Goal: Information Seeking & Learning: Find specific fact

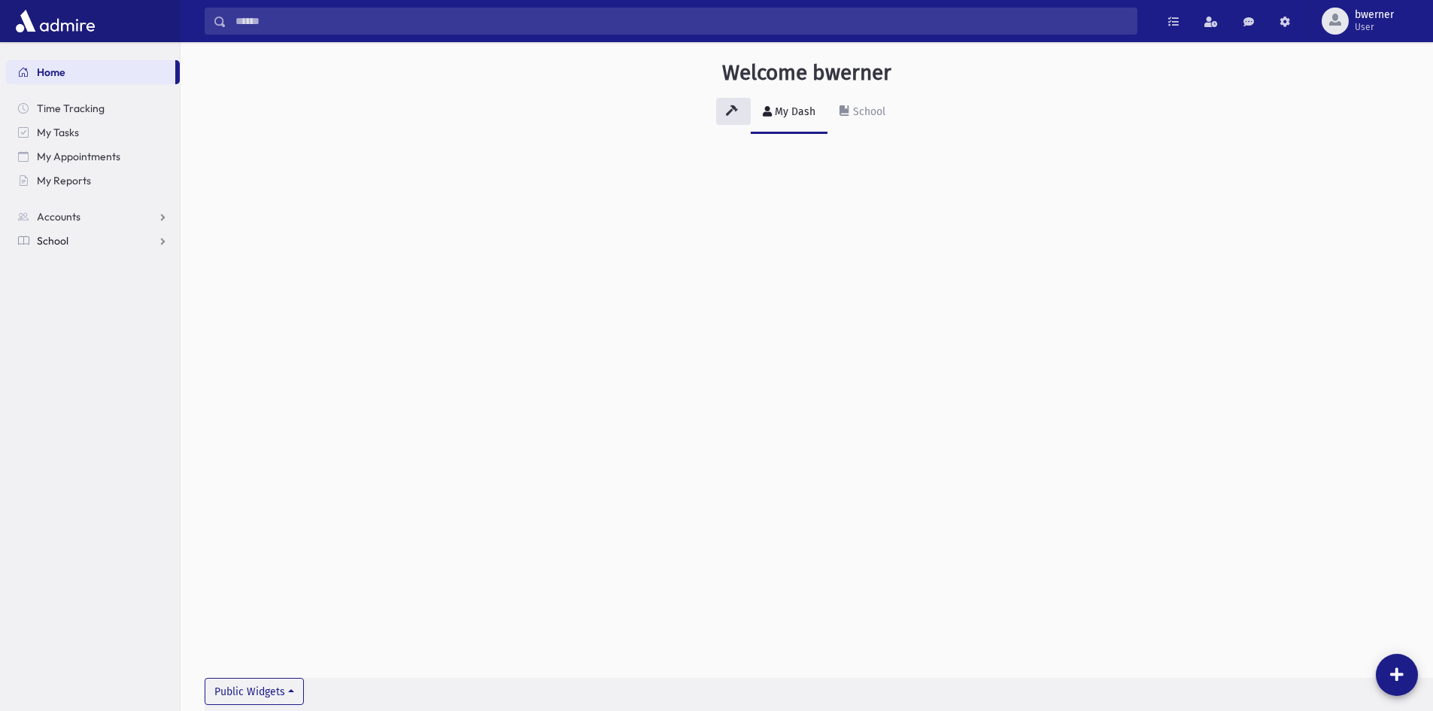
click at [71, 243] on link "School" at bounding box center [93, 241] width 174 height 24
click at [65, 262] on span "Students" at bounding box center [65, 265] width 41 height 14
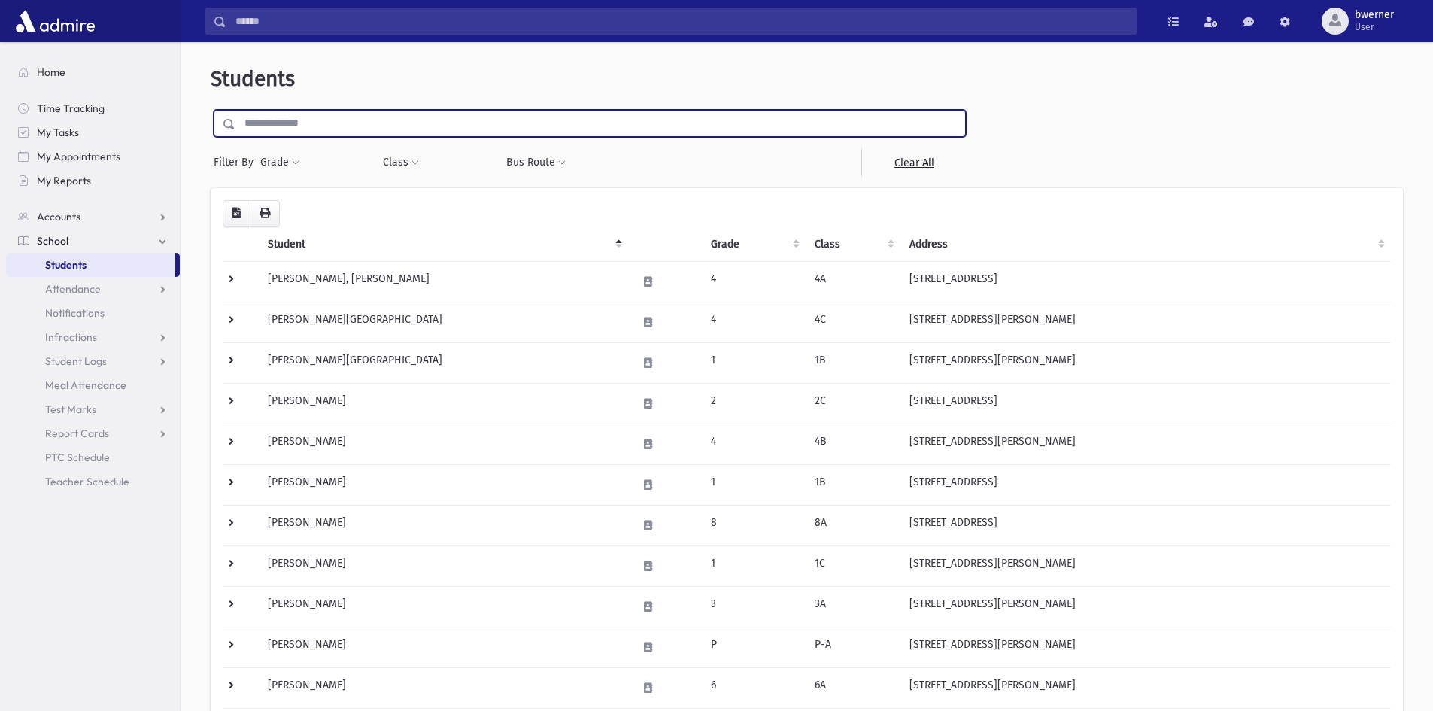
click at [303, 125] on input "text" at bounding box center [600, 123] width 730 height 27
type input "******"
click at [211, 110] on input "submit" at bounding box center [232, 120] width 42 height 20
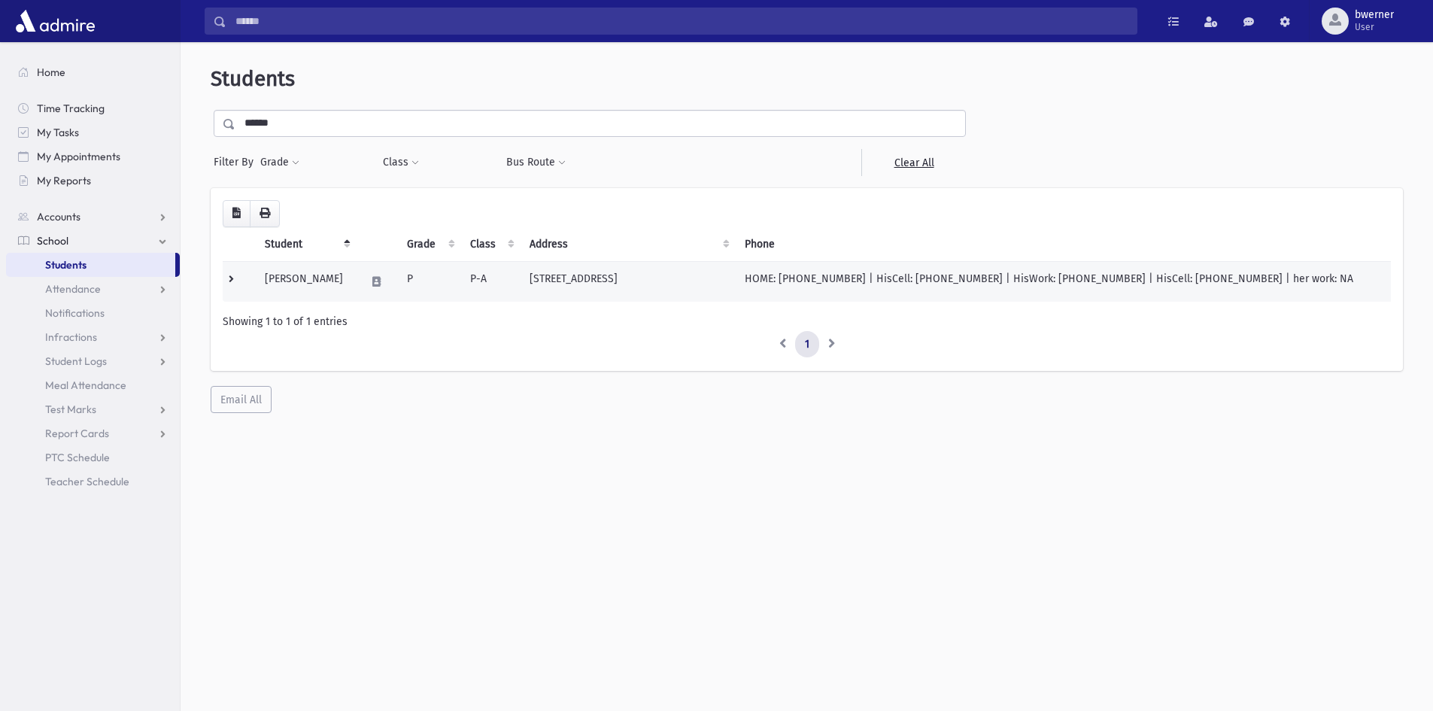
click at [553, 281] on td "[STREET_ADDRESS]" at bounding box center [627, 281] width 215 height 41
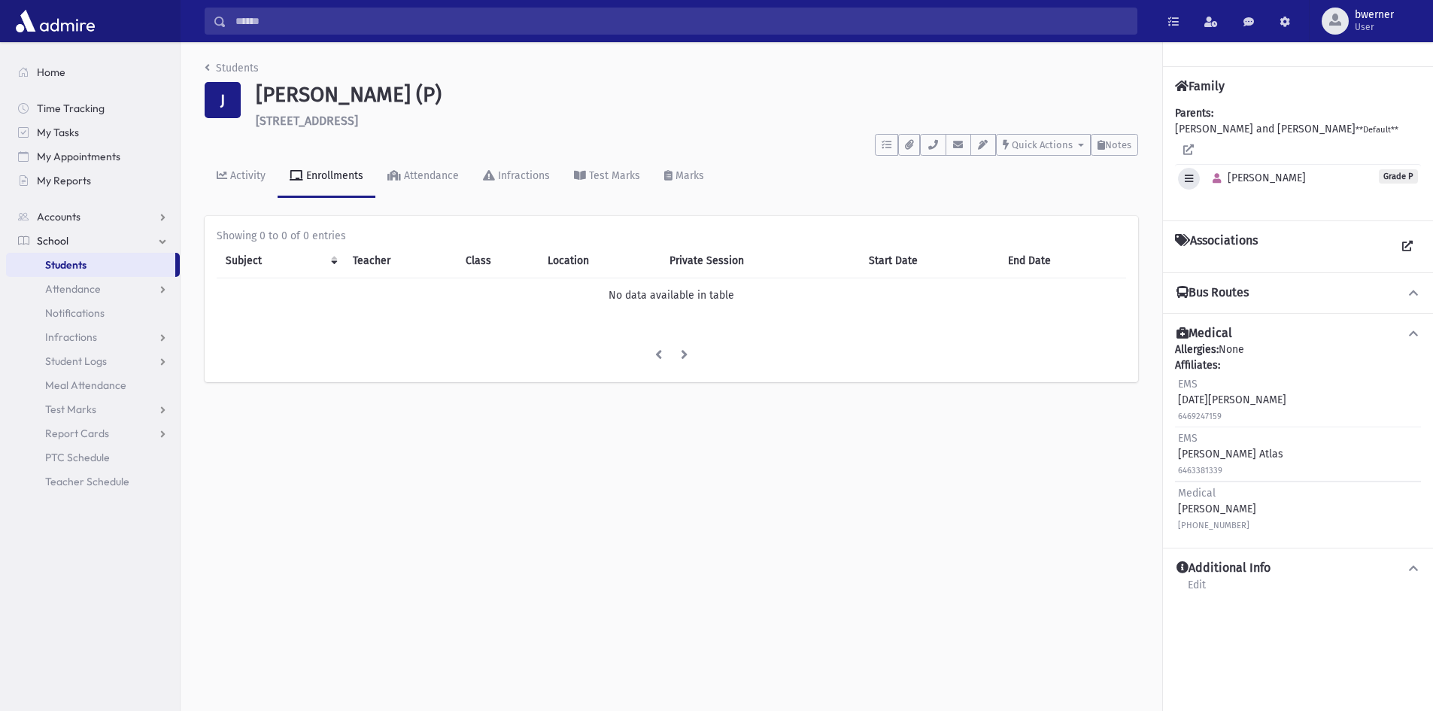
click at [1190, 174] on icon "button" at bounding box center [1189, 179] width 8 height 10
click at [1286, 174] on div "Edit Individual Delete Individual Set Primary Shana Grade P" at bounding box center [1298, 178] width 246 height 29
click at [1238, 171] on span "Shana" at bounding box center [1256, 177] width 100 height 13
click at [1216, 174] on icon "button" at bounding box center [1216, 179] width 8 height 10
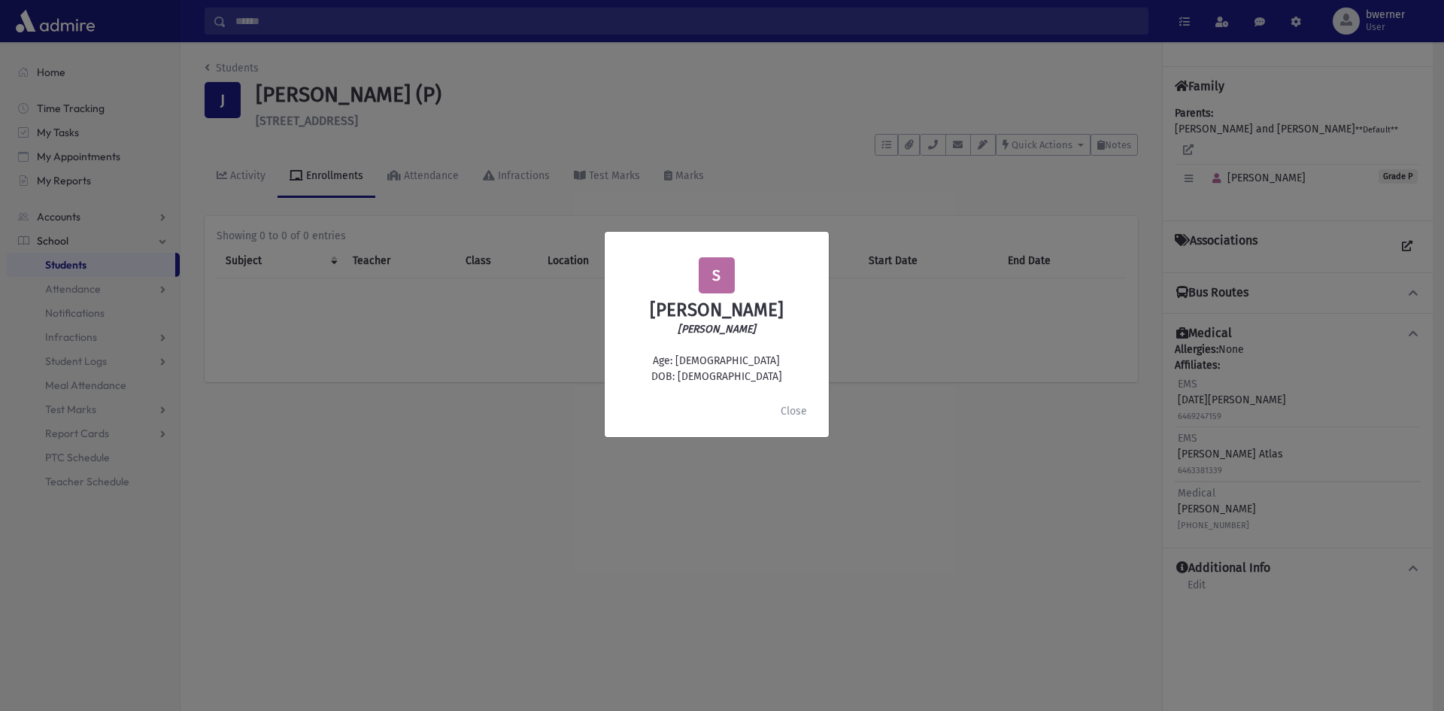
click at [852, 544] on div "S Shana Jacobowitz שושנה רייזל יאקאבאוויטש Age: 5 DOB: 2/17/2020 Close" at bounding box center [722, 355] width 1444 height 711
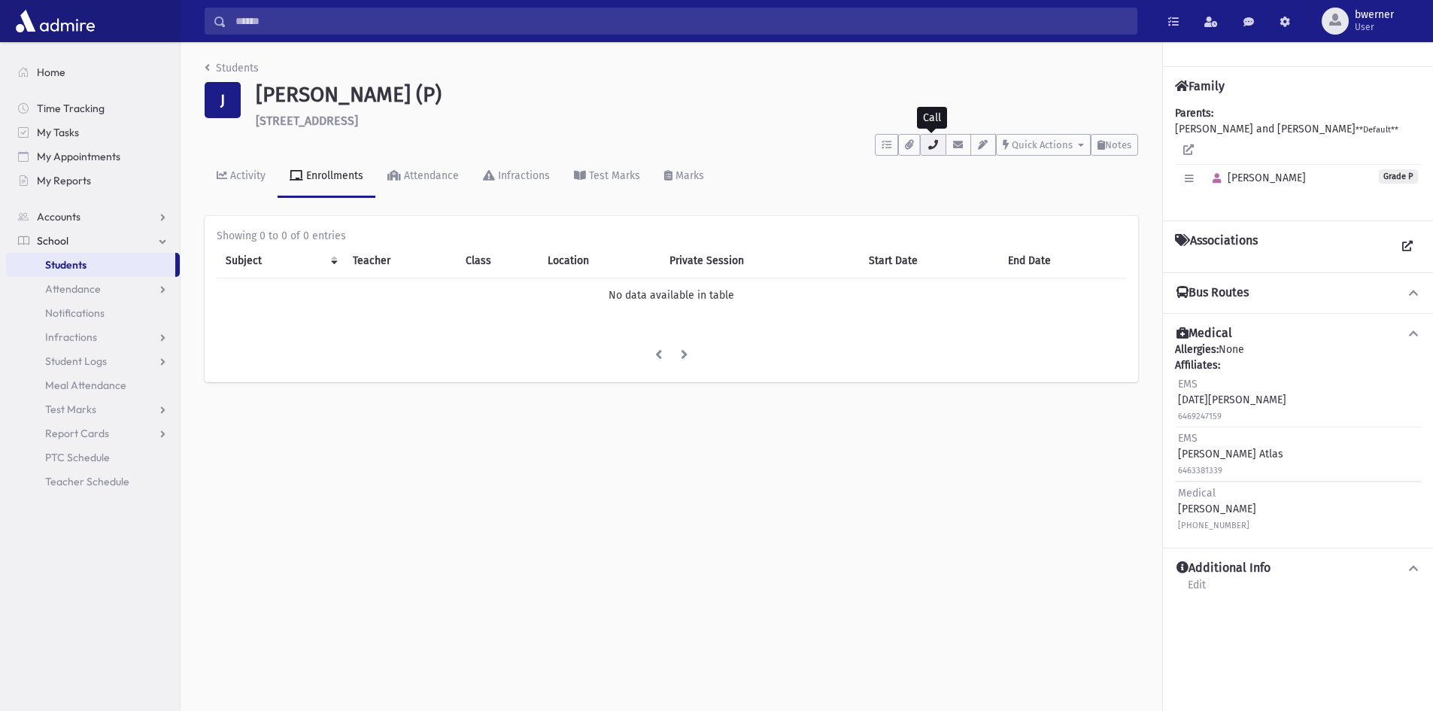
click at [929, 150] on button "button" at bounding box center [933, 145] width 26 height 22
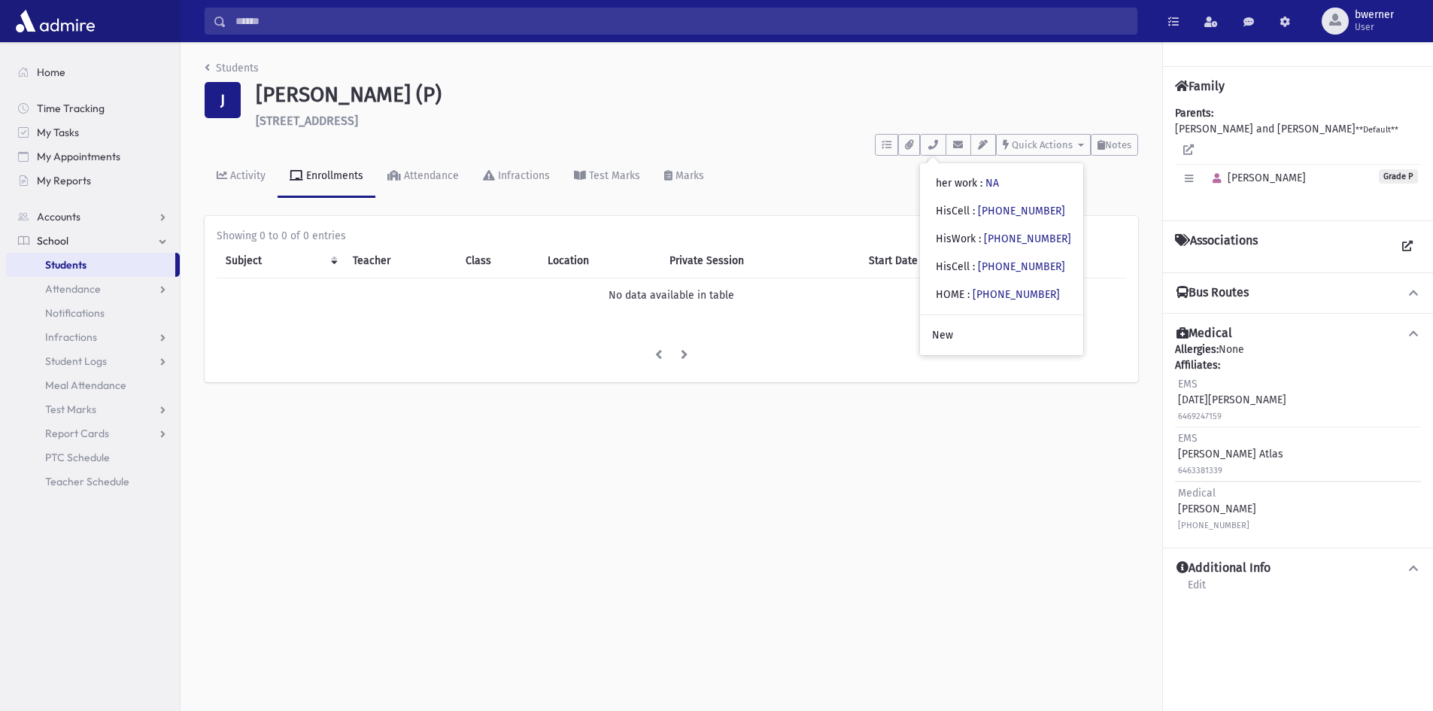
click at [391, 141] on div "To Do's No open tasks Show List Documents No documents Show List • her work : N…" at bounding box center [671, 142] width 933 height 28
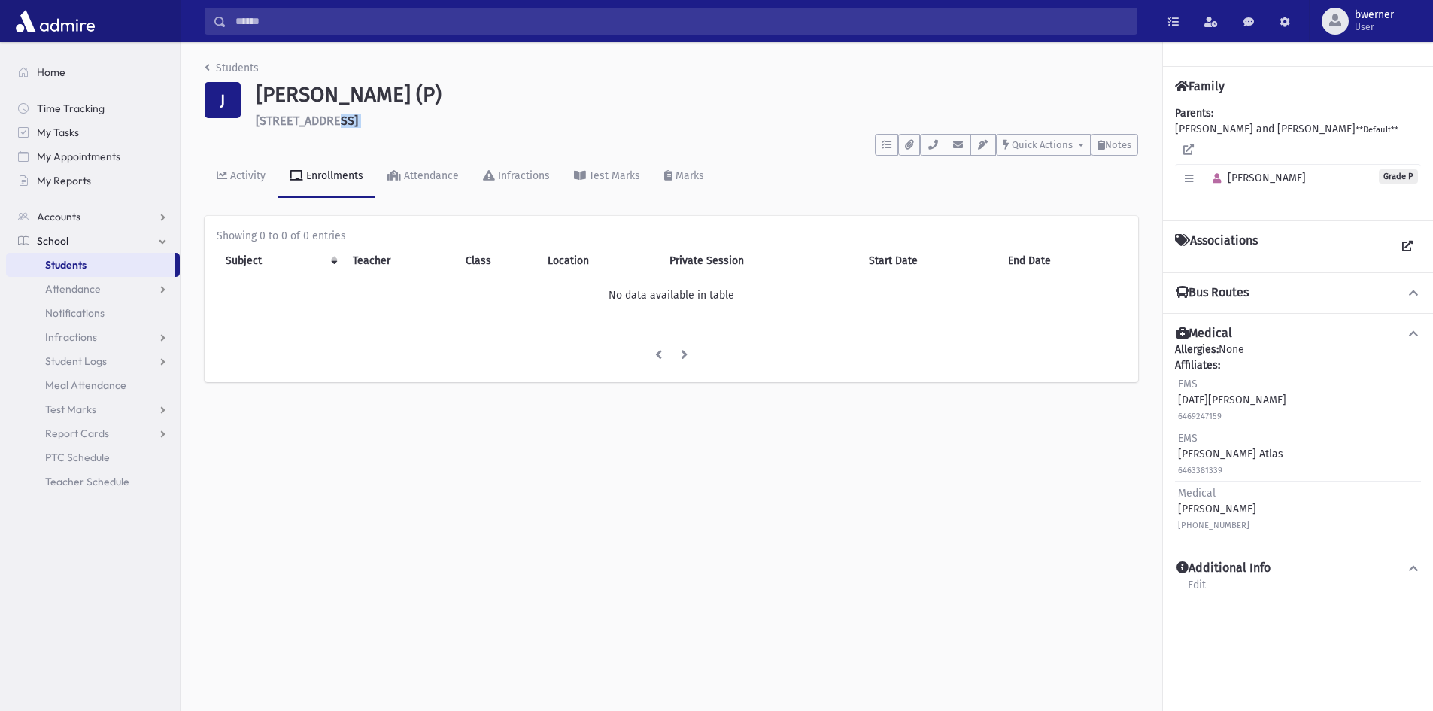
drag, startPoint x: 250, startPoint y: 121, endPoint x: 471, endPoint y: 129, distance: 221.3
click at [471, 129] on header "Students J Jacobowitz, Shana (P) 2303 Autumn Drive Toms River **** To Do's No o…" at bounding box center [671, 129] width 933 height 138
copy header "2303 Autumn Drive Toms River To Do's No open tasks Show List Documents No docum…"
click at [231, 72] on link "Students" at bounding box center [232, 68] width 54 height 13
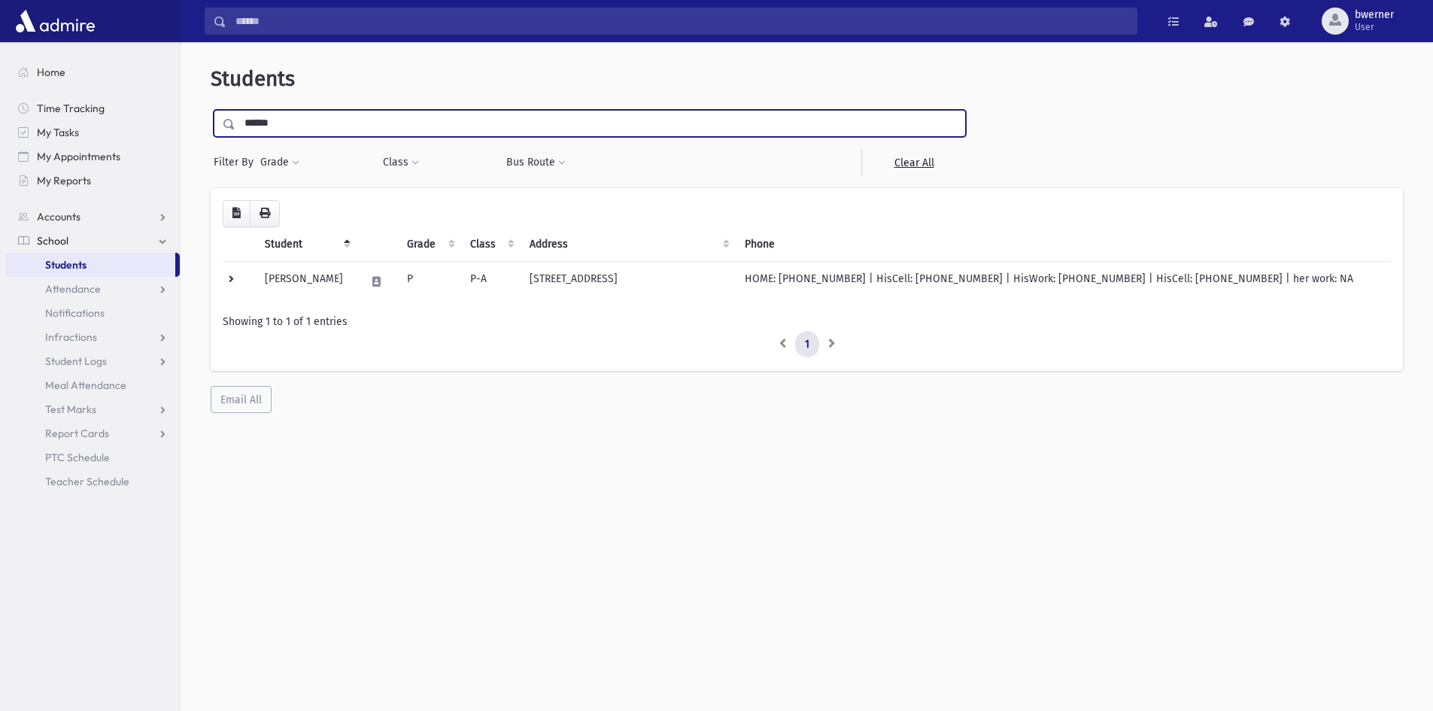
drag, startPoint x: 275, startPoint y: 122, endPoint x: 197, endPoint y: 129, distance: 77.8
click at [197, 129] on div "Students ****** Filter By Grade * * * * * * * * * Filter Class *** ***" at bounding box center [807, 239] width 1240 height 383
type input "***"
click at [211, 110] on input "submit" at bounding box center [232, 120] width 42 height 20
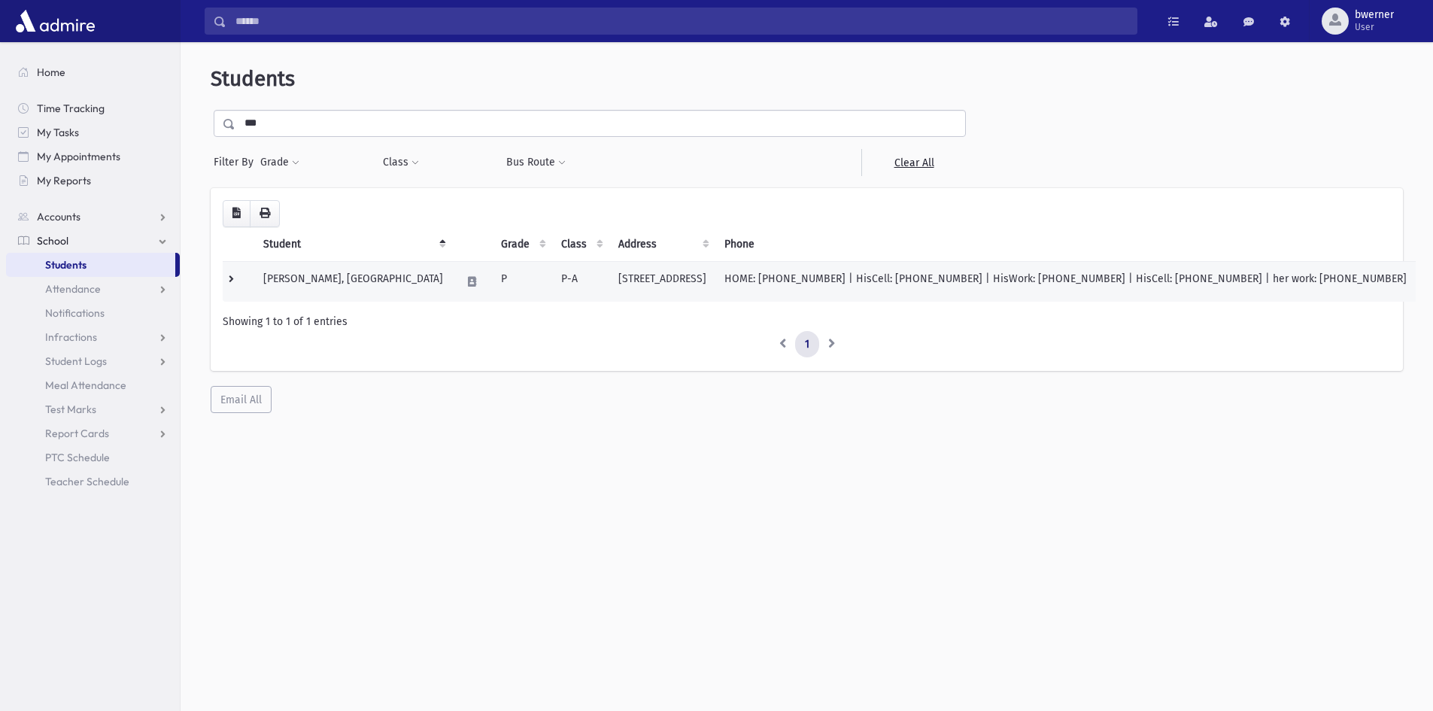
drag, startPoint x: 493, startPoint y: 284, endPoint x: 695, endPoint y: 289, distance: 201.6
click at [693, 289] on td "129 Governors Road Lakewood, NJ 08701" at bounding box center [662, 281] width 106 height 41
copy td "129 Governors Road Lakewood, NJ 08701"
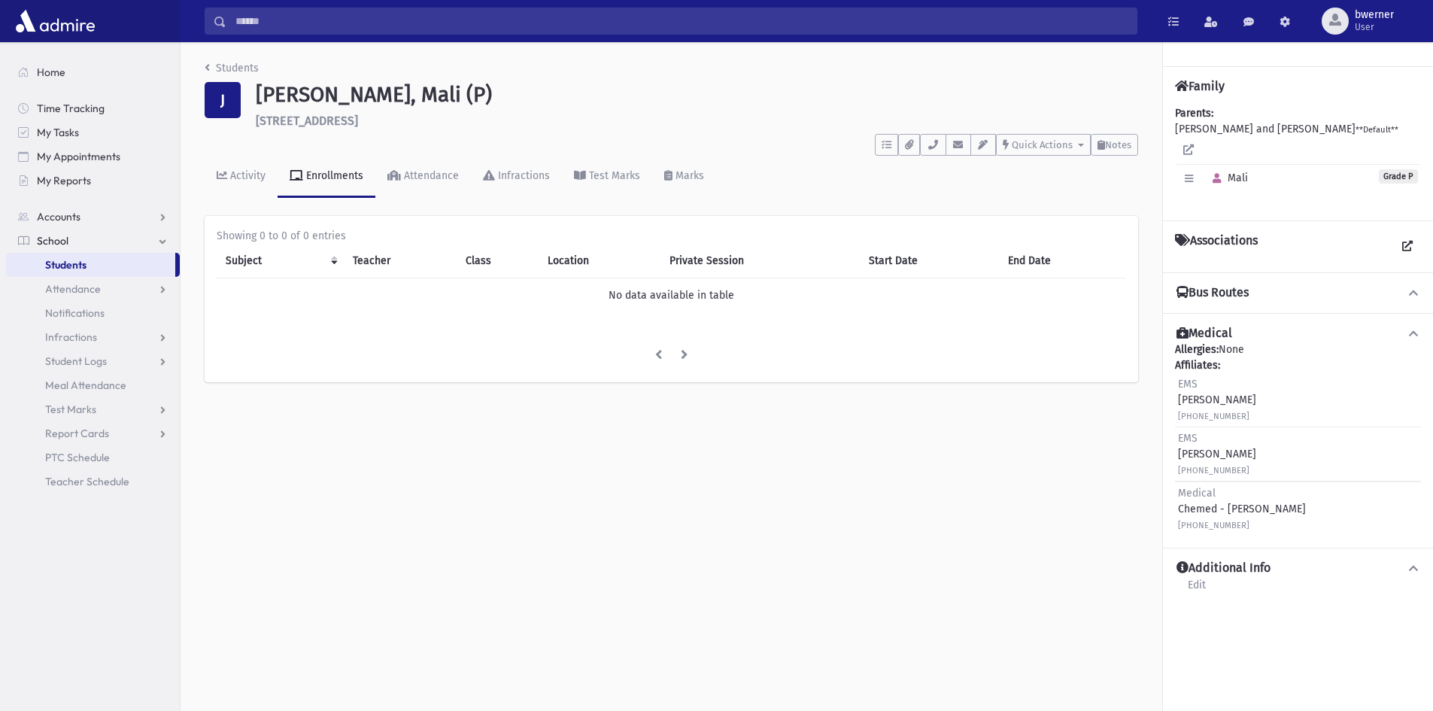
click at [1233, 171] on span "Mali" at bounding box center [1227, 177] width 42 height 13
click at [1217, 174] on icon "button" at bounding box center [1216, 179] width 8 height 10
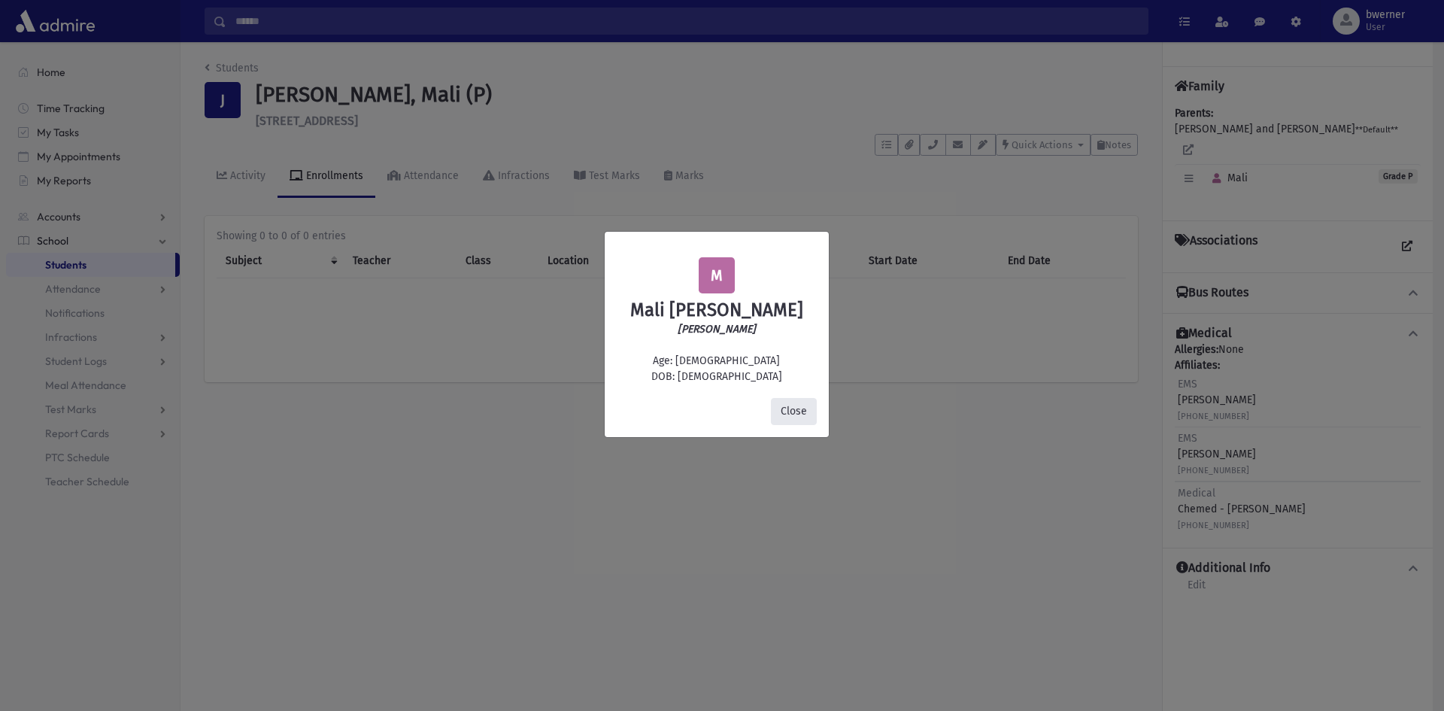
click at [795, 417] on button "Close" at bounding box center [794, 411] width 46 height 27
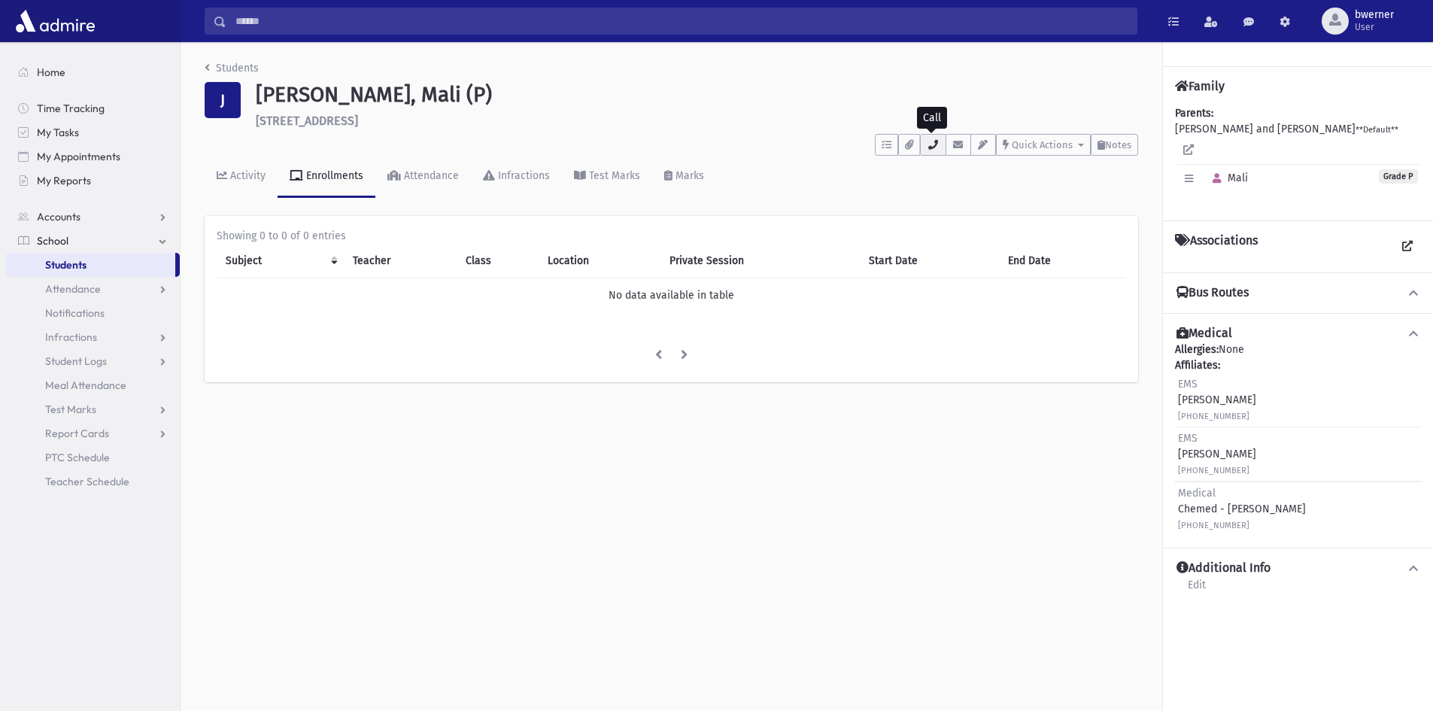
click at [930, 150] on button "button" at bounding box center [933, 145] width 26 height 22
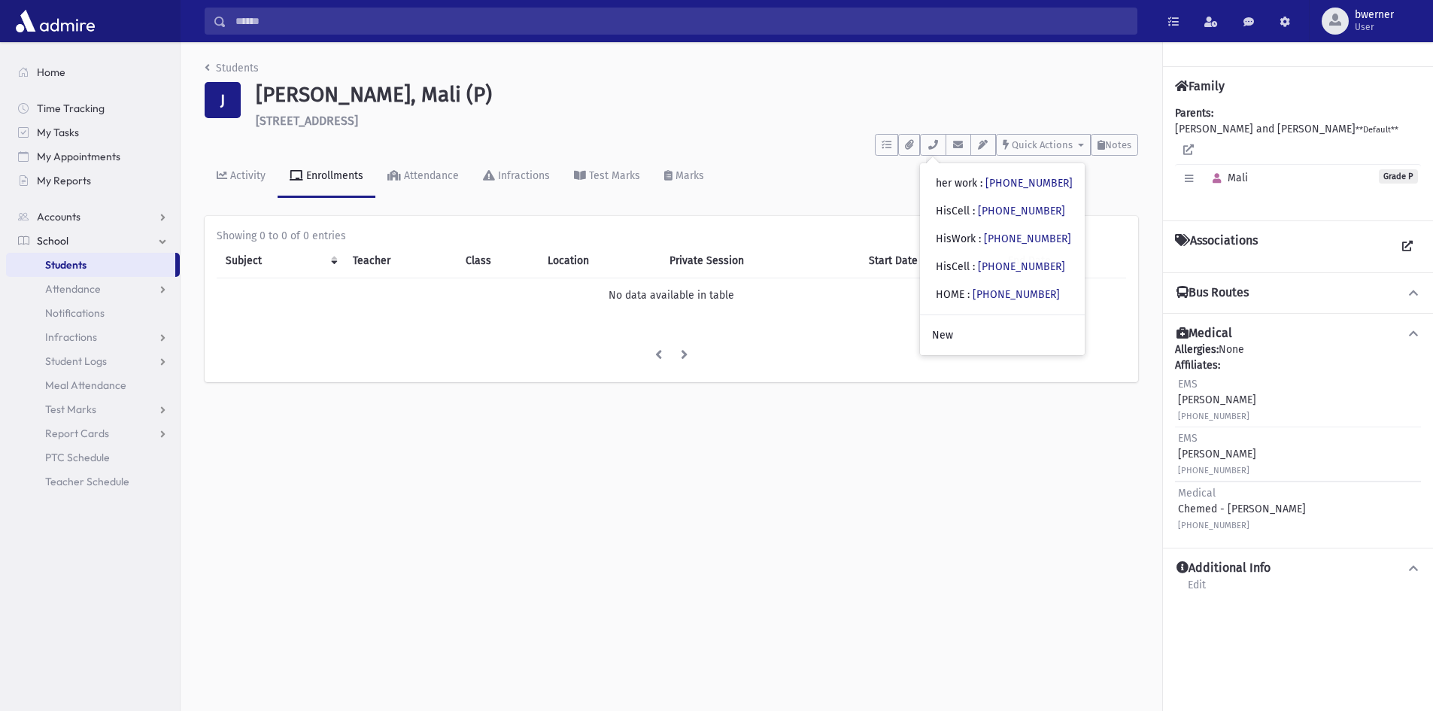
click at [812, 181] on div "Activity Enrollments Attendance Infractions Test Marks Marks" at bounding box center [671, 183] width 933 height 55
